Goal: Task Accomplishment & Management: Use online tool/utility

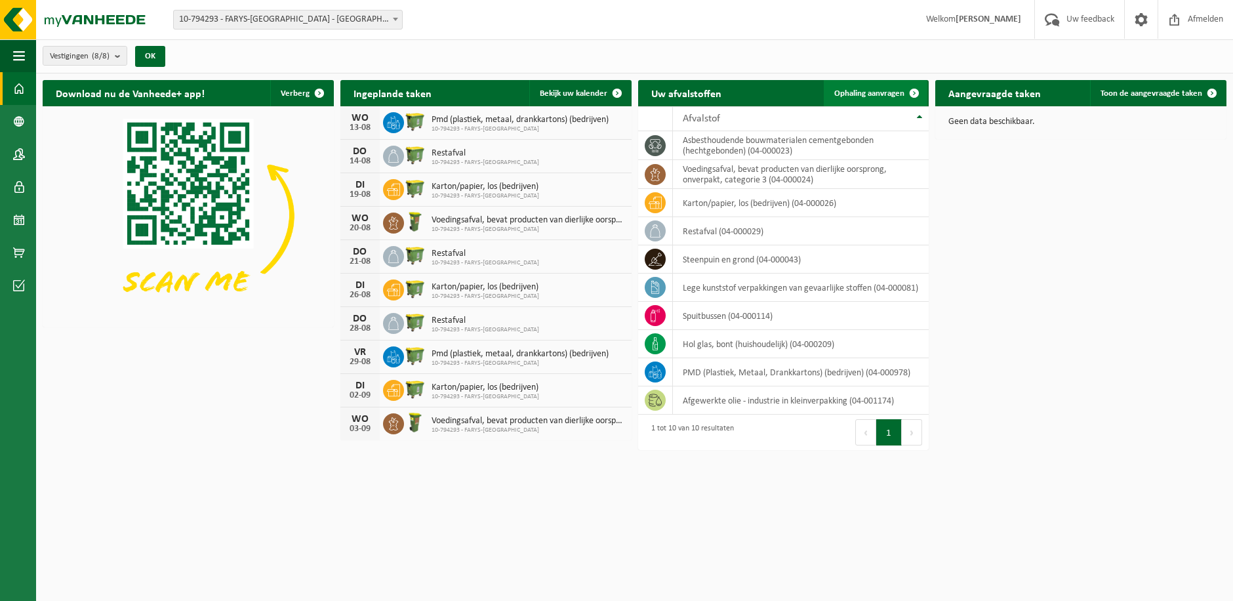
click at [863, 91] on span "Ophaling aanvragen" at bounding box center [870, 93] width 70 height 9
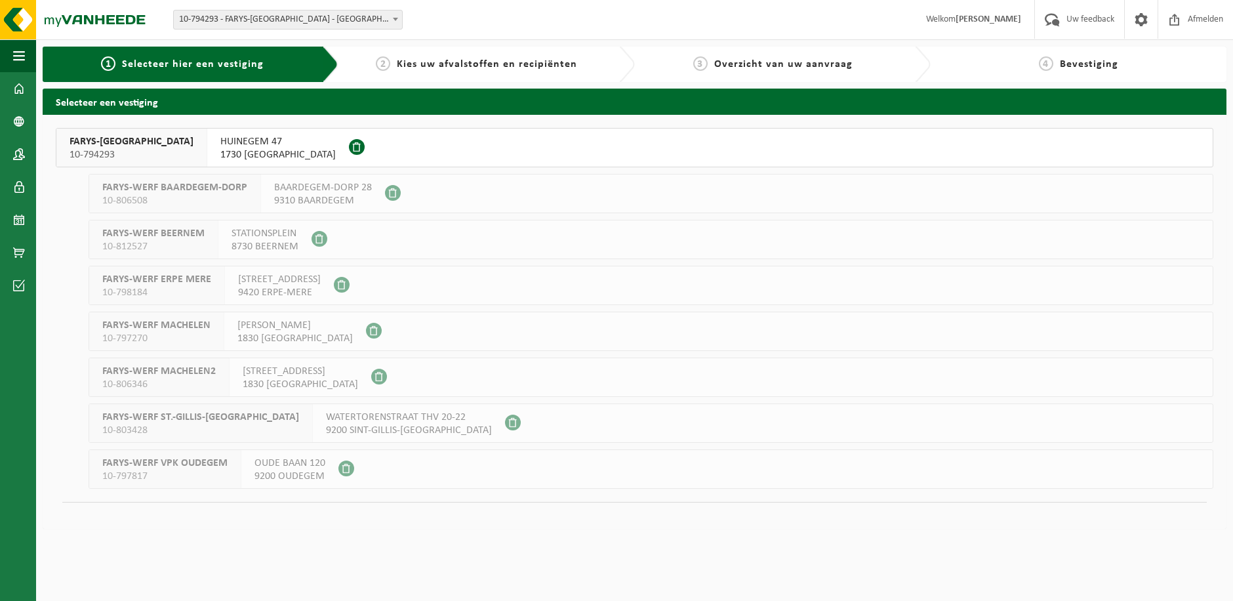
click at [220, 157] on span "1730 ASSE" at bounding box center [277, 154] width 115 height 13
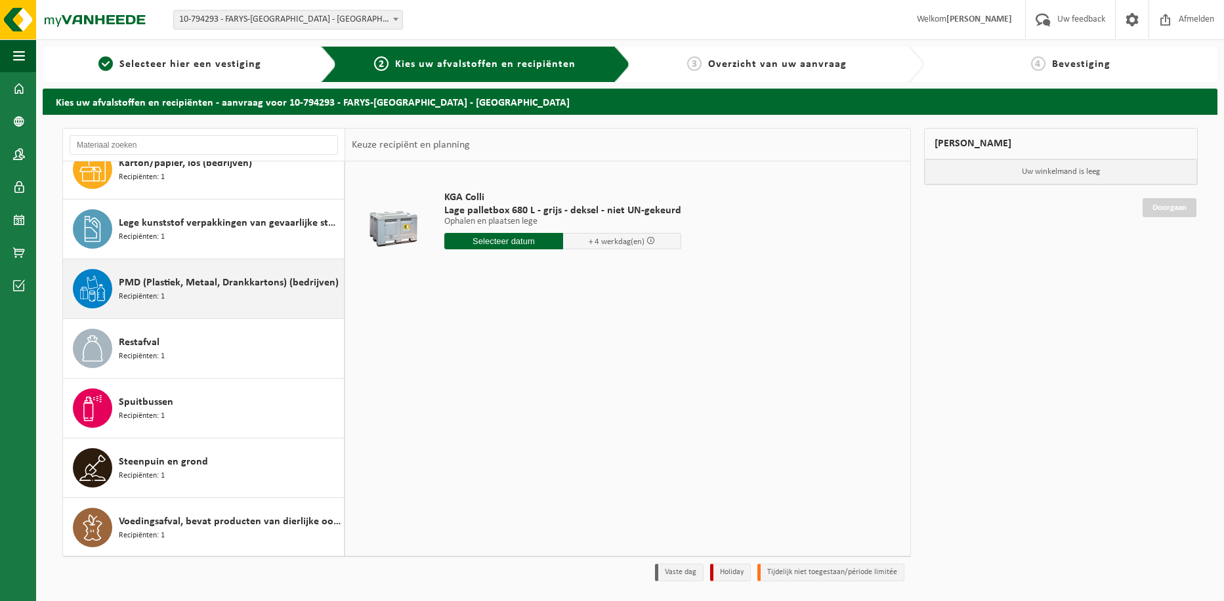
scroll to position [202, 0]
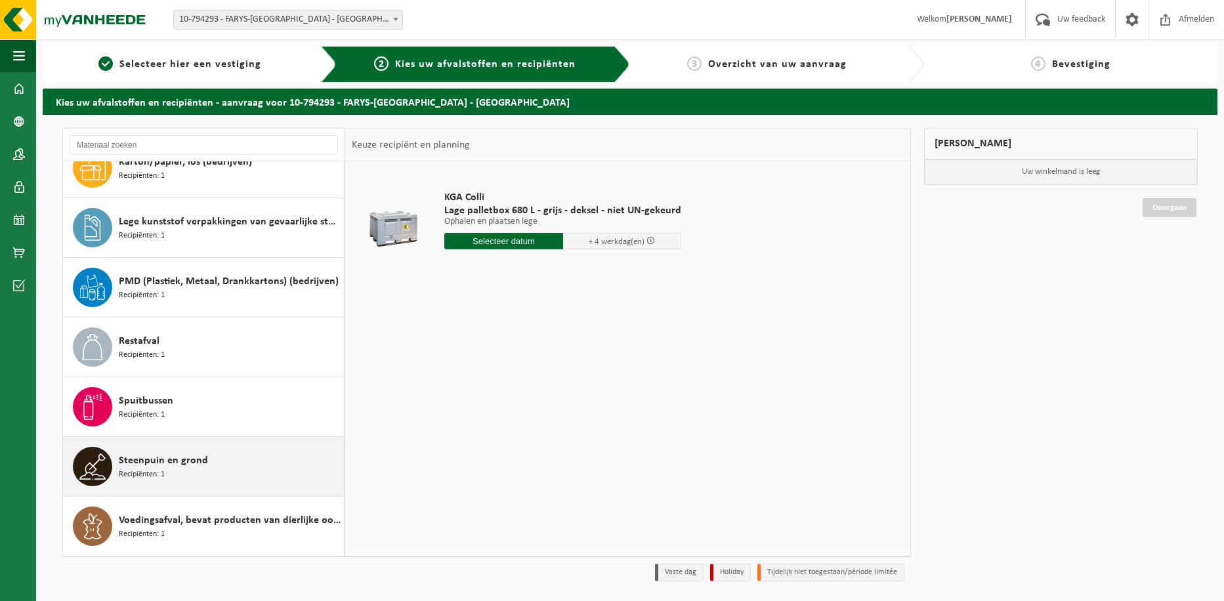
click at [138, 468] on span "Recipiënten: 1" at bounding box center [142, 474] width 46 height 12
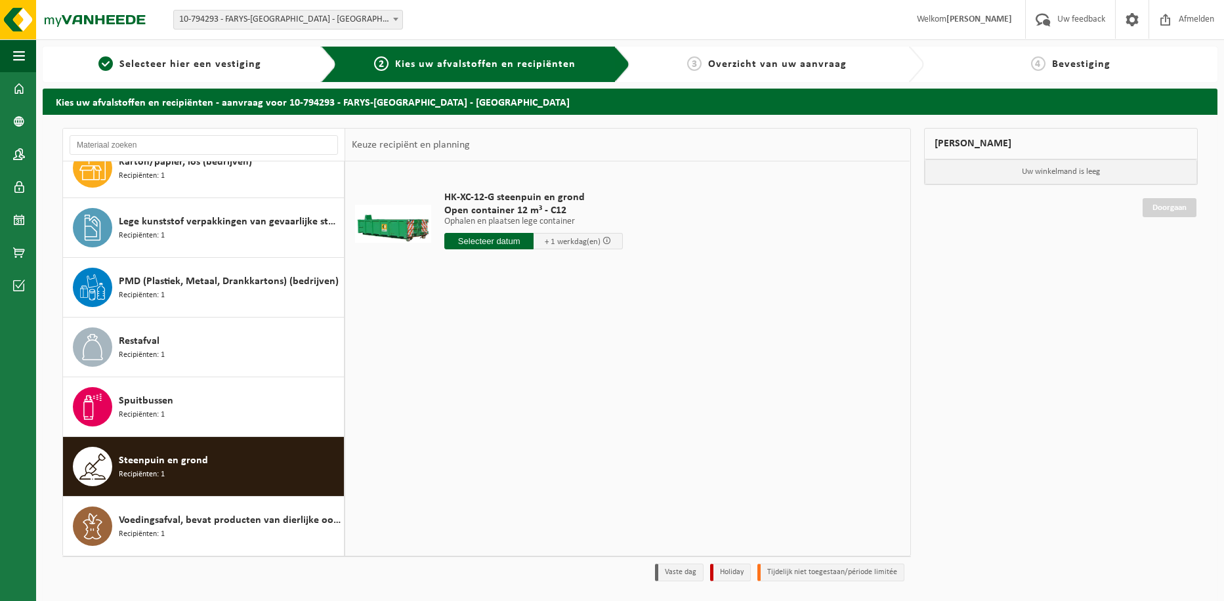
click at [512, 238] on input "text" at bounding box center [488, 241] width 89 height 16
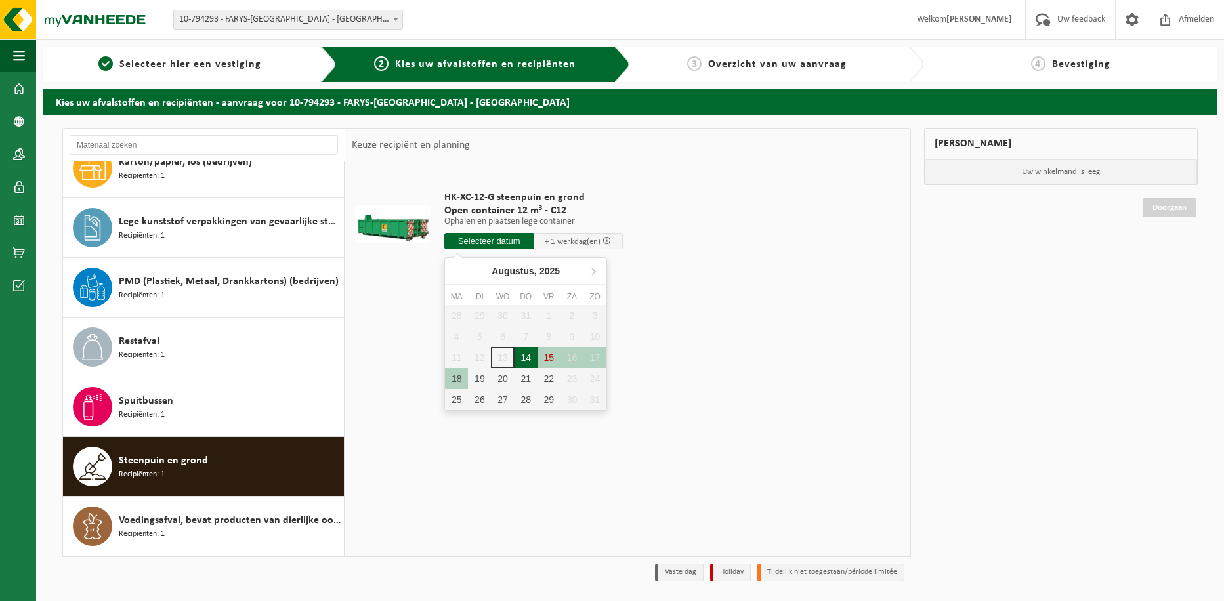
click at [524, 359] on div "14" at bounding box center [525, 357] width 23 height 21
type input "Van 2025-08-14"
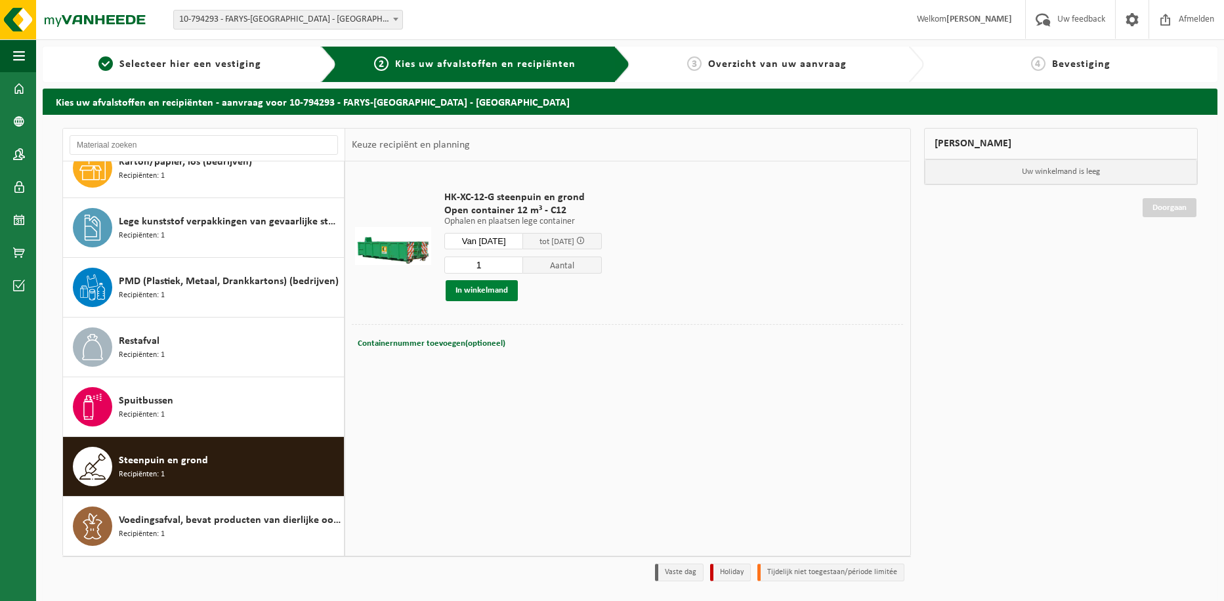
click at [478, 293] on button "In winkelmand" at bounding box center [481, 290] width 72 height 21
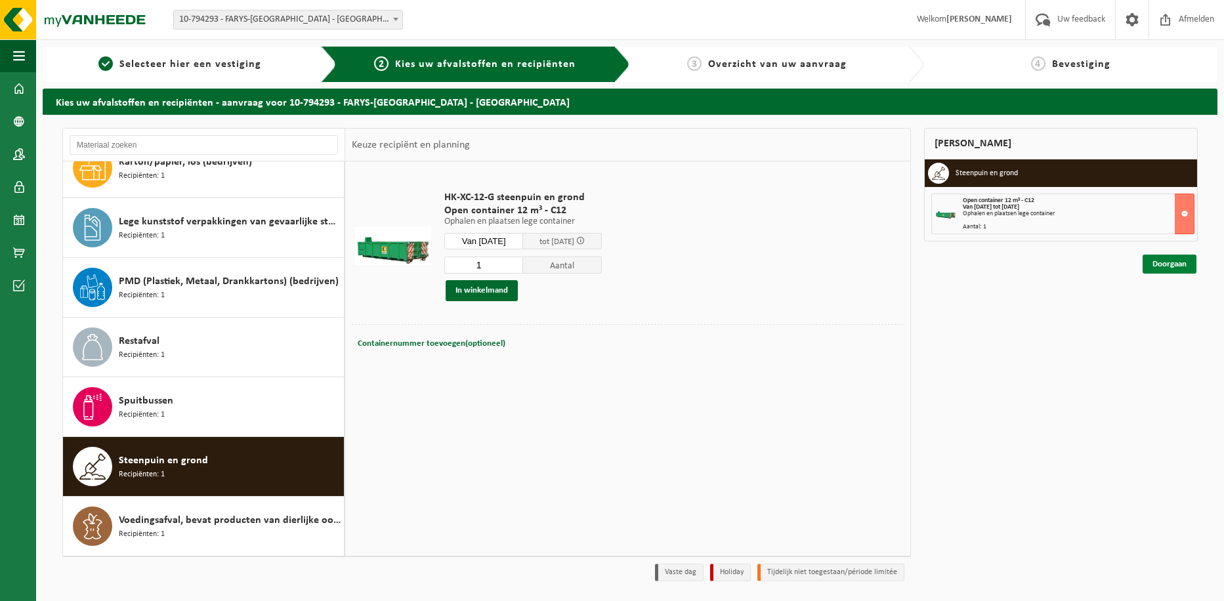
click at [1165, 262] on link "Doorgaan" at bounding box center [1169, 264] width 54 height 19
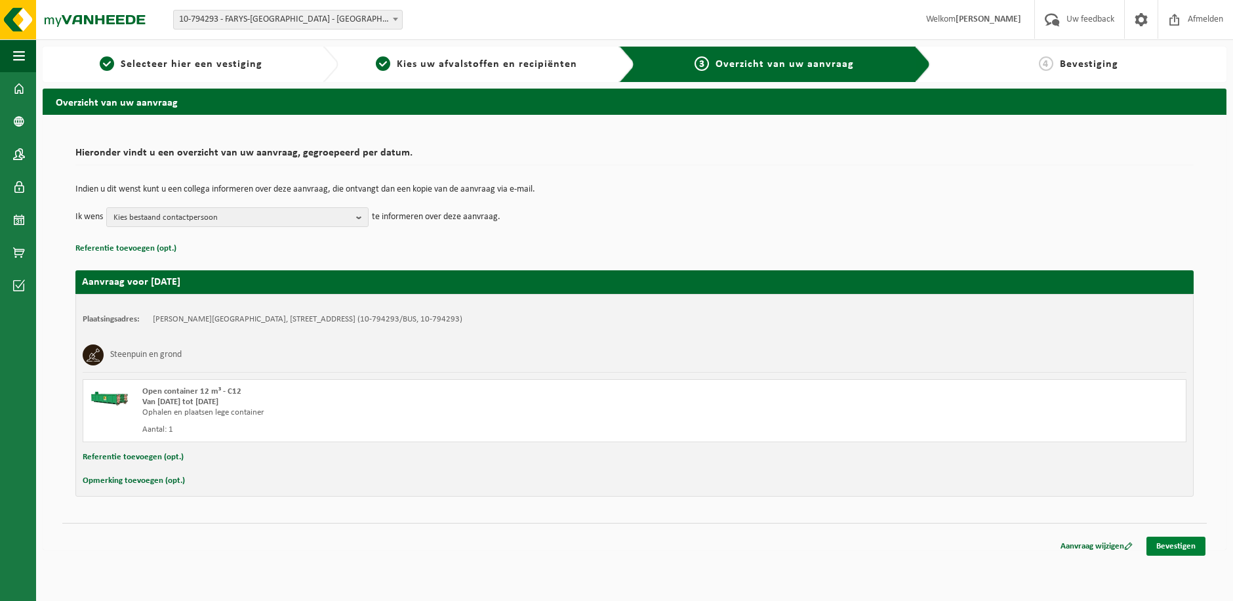
click at [1187, 547] on link "Bevestigen" at bounding box center [1176, 546] width 59 height 19
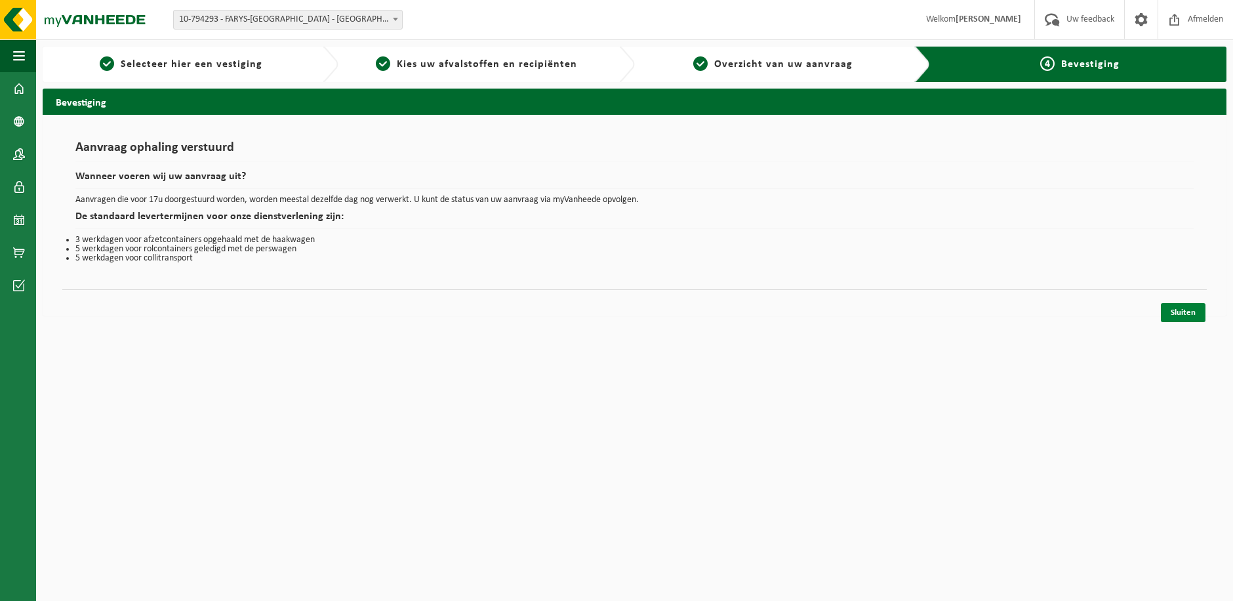
click at [1177, 313] on link "Sluiten" at bounding box center [1183, 312] width 45 height 19
